Goal: Book appointment/travel/reservation

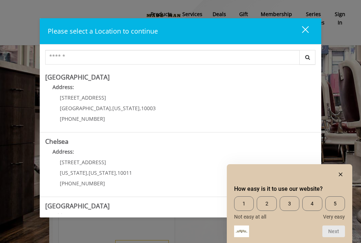
click at [340, 172] on rect "Hide survey" at bounding box center [340, 174] width 9 height 9
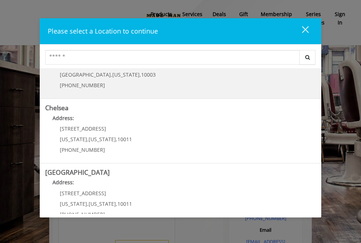
scroll to position [35, 0]
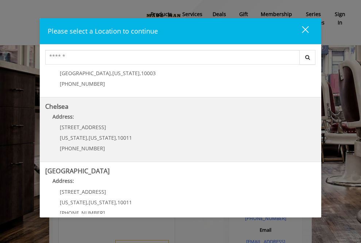
click at [113, 124] on p "169/170 W 23rd St" at bounding box center [96, 126] width 72 height 5
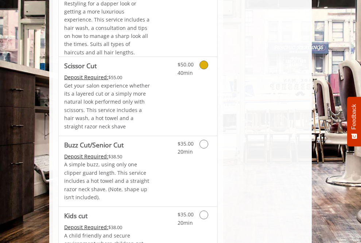
scroll to position [551, 0]
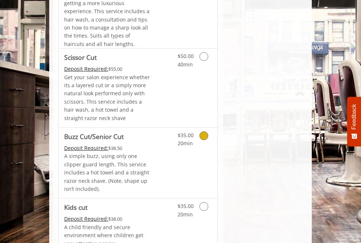
click at [202, 131] on icon "Grooming services" at bounding box center [203, 135] width 9 height 9
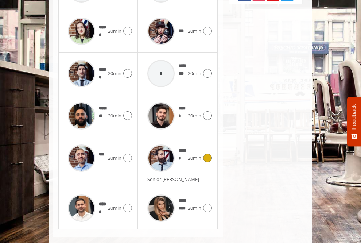
scroll to position [445, 0]
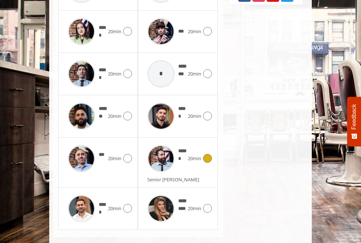
click at [206, 154] on icon at bounding box center [207, 158] width 9 height 9
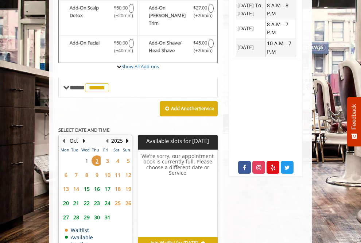
scroll to position [275, 0]
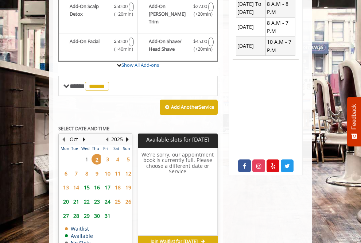
click at [106, 154] on span "3" at bounding box center [107, 159] width 11 height 11
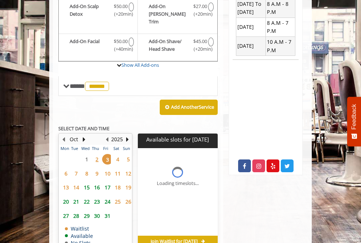
scroll to position [308, 0]
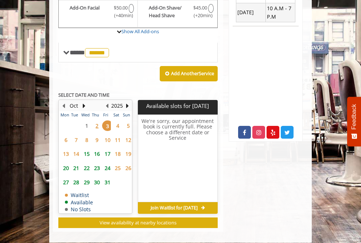
click at [117, 120] on span "4" at bounding box center [117, 125] width 11 height 11
click at [87, 148] on span "15" at bounding box center [86, 153] width 11 height 11
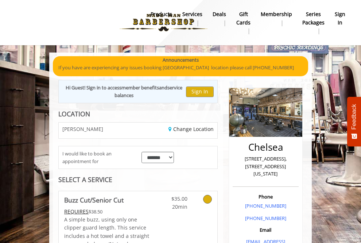
scroll to position [0, 0]
